Goal: Check status: Check status

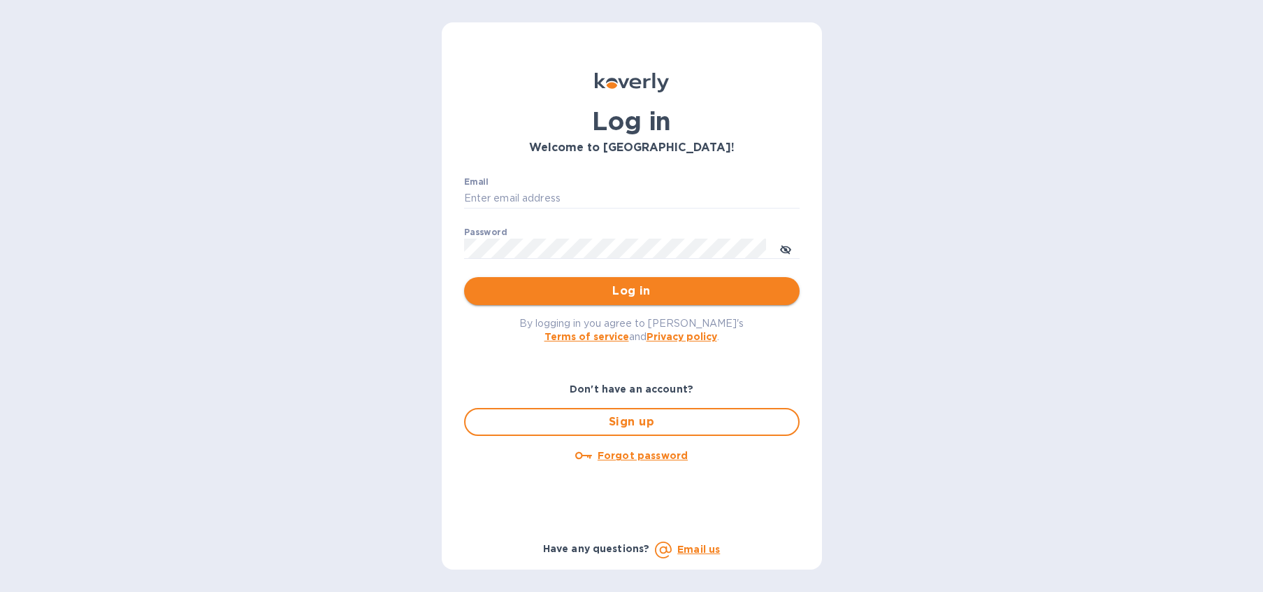
type input "[EMAIL_ADDRESS][DOMAIN_NAME]"
click at [625, 291] on span "Log in" at bounding box center [631, 290] width 313 height 17
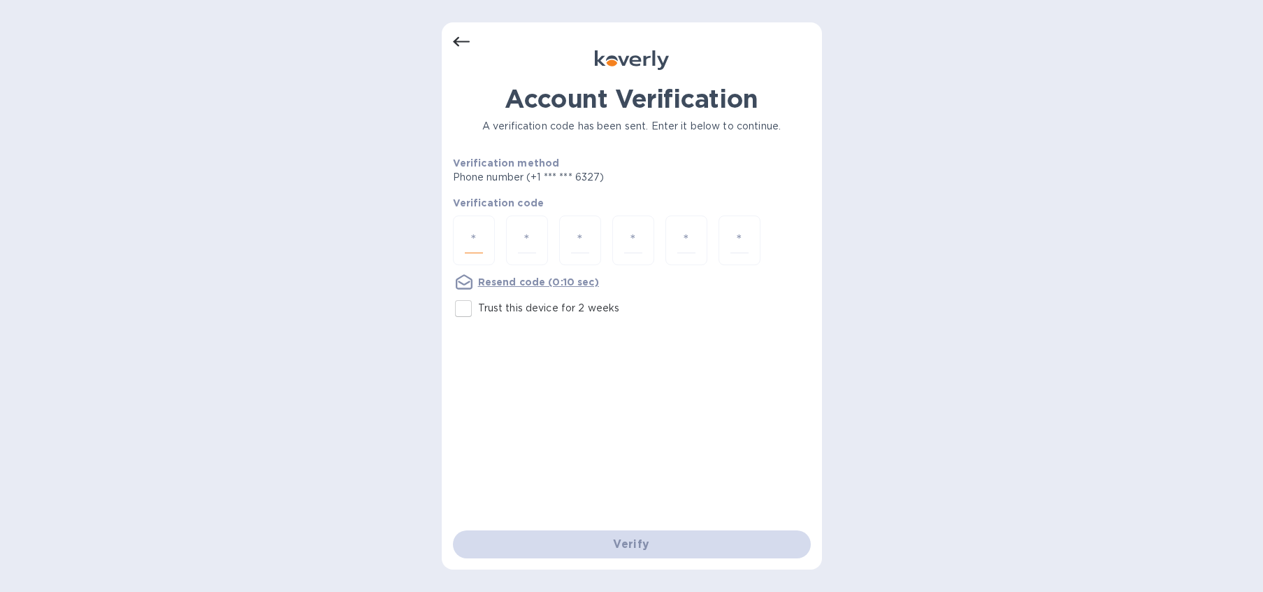
click at [468, 234] on input "number" at bounding box center [474, 240] width 18 height 26
type input "8"
type input "2"
type input "7"
type input "6"
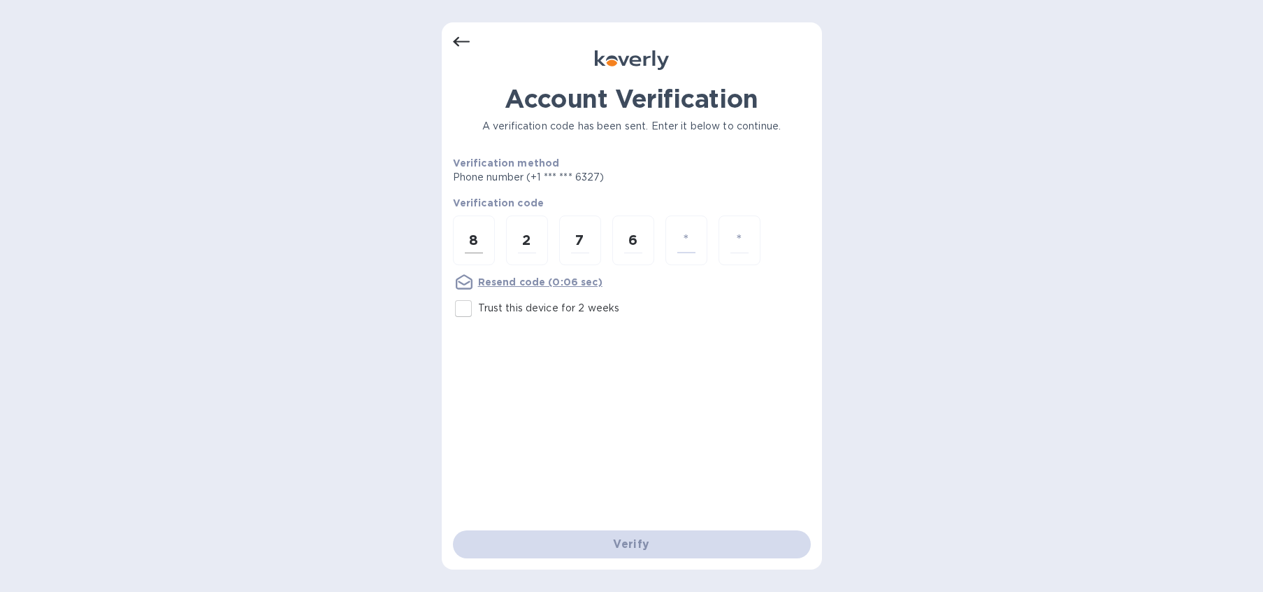
type input "6"
type input "0"
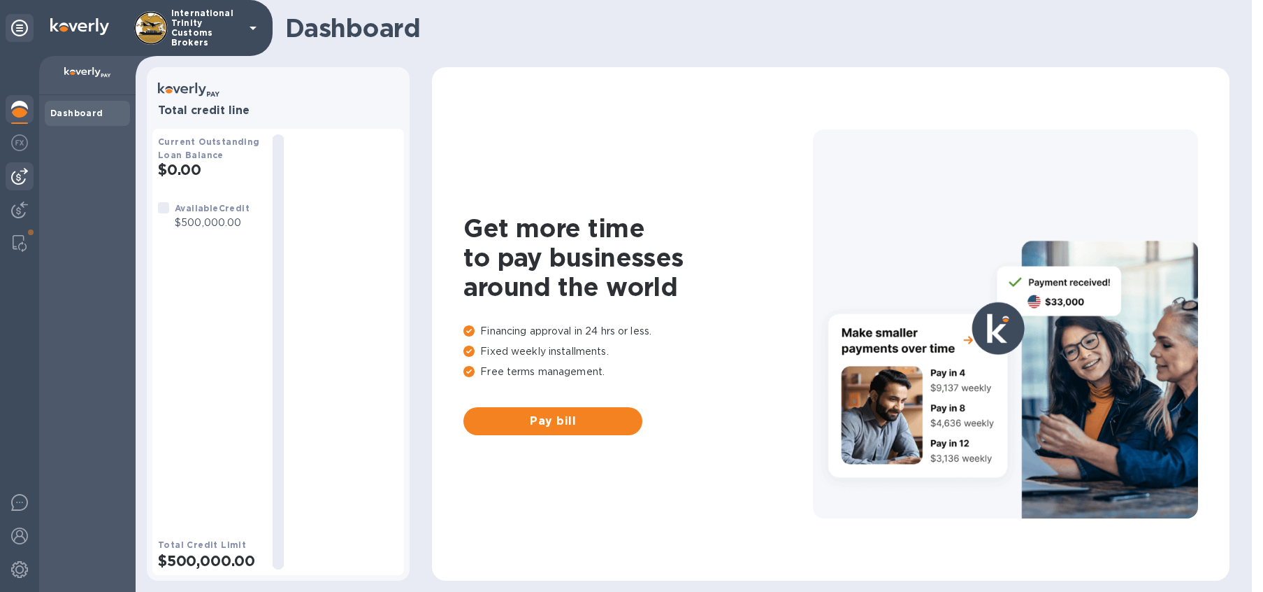
click at [15, 180] on img at bounding box center [19, 176] width 17 height 17
click at [16, 180] on img at bounding box center [19, 176] width 17 height 17
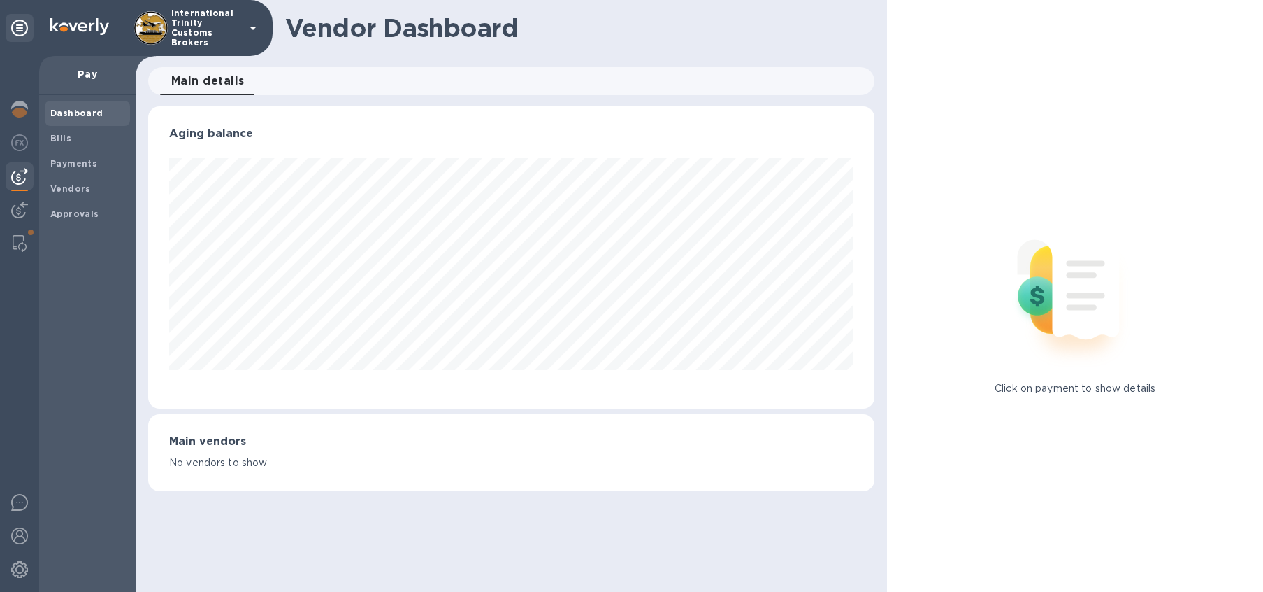
scroll to position [302, 727]
click at [71, 162] on b "Payments" at bounding box center [73, 163] width 47 height 10
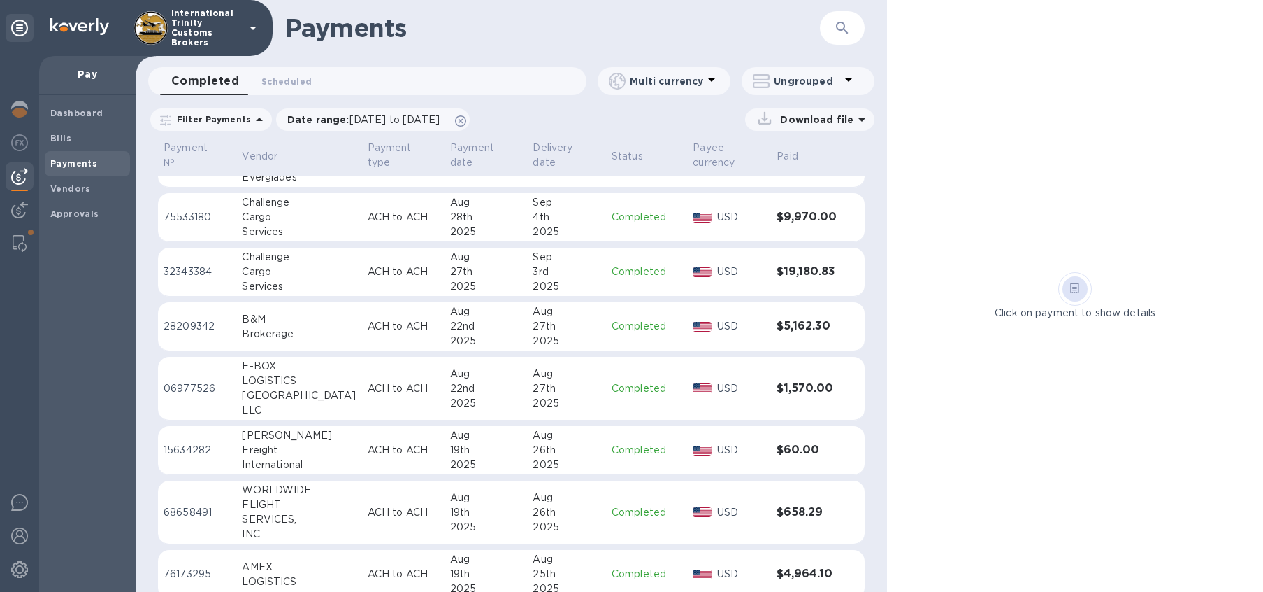
scroll to position [62, 0]
